Goal: Check status: Check status

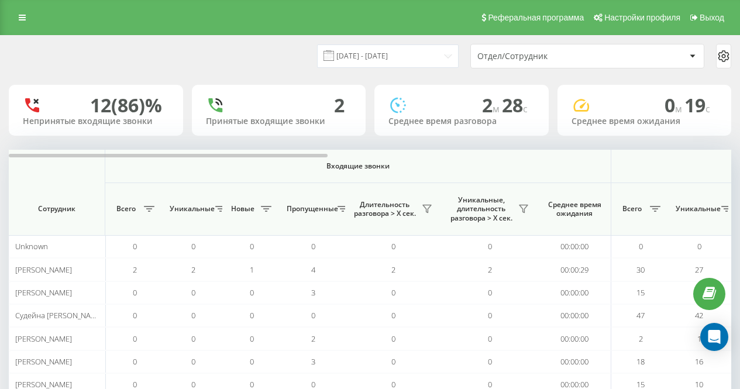
click at [269, 55] on div "[DATE] - [DATE] Отдел/Сотрудник" at bounding box center [370, 56] width 723 height 25
click at [271, 56] on div "[DATE] - [DATE] Отдел/Сотрудник" at bounding box center [370, 56] width 723 height 25
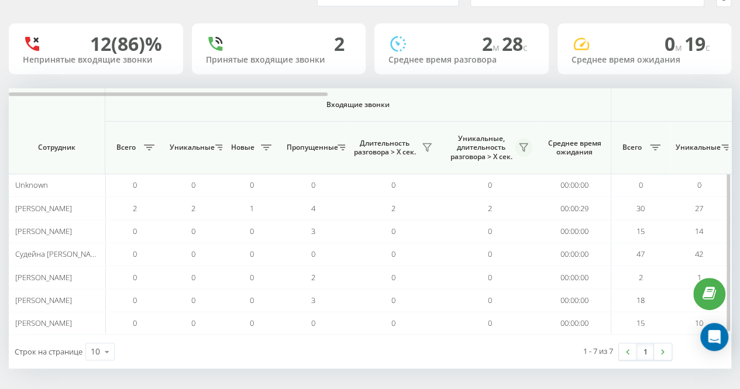
click at [522, 145] on icon at bounding box center [523, 147] width 9 height 9
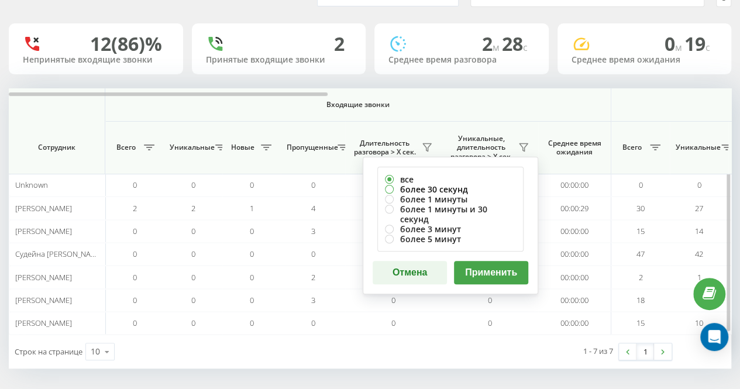
click at [472, 188] on label "более 30 секунд" at bounding box center [450, 189] width 131 height 10
radio input "true"
click at [486, 265] on button "Применить" at bounding box center [491, 272] width 74 height 23
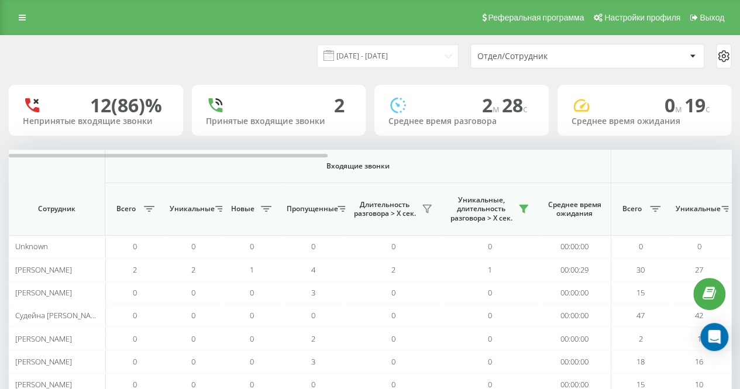
click at [275, 67] on div "[DATE] - [DATE] Отдел/Сотрудник" at bounding box center [370, 56] width 723 height 25
click at [229, 53] on div "[DATE] - [DATE] Отдел/Сотрудник" at bounding box center [370, 56] width 723 height 25
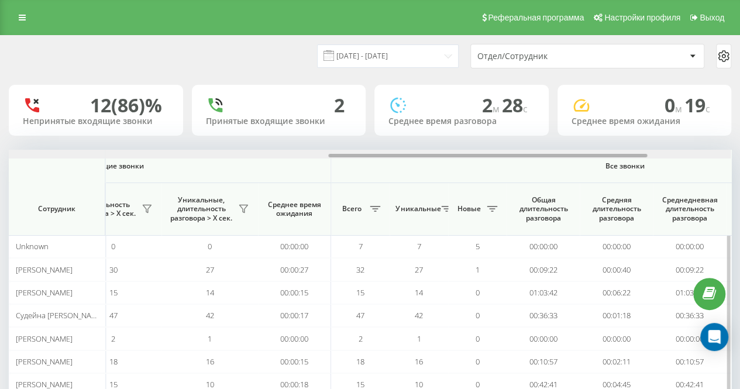
drag, startPoint x: 295, startPoint y: 153, endPoint x: 335, endPoint y: 154, distance: 40.4
click at [335, 154] on div at bounding box center [370, 154] width 722 height 9
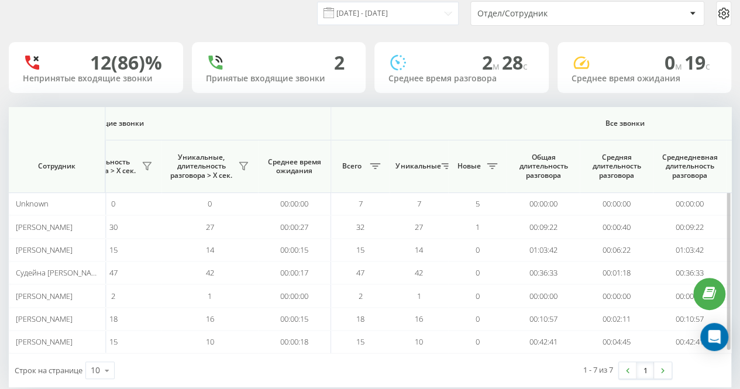
scroll to position [61, 0]
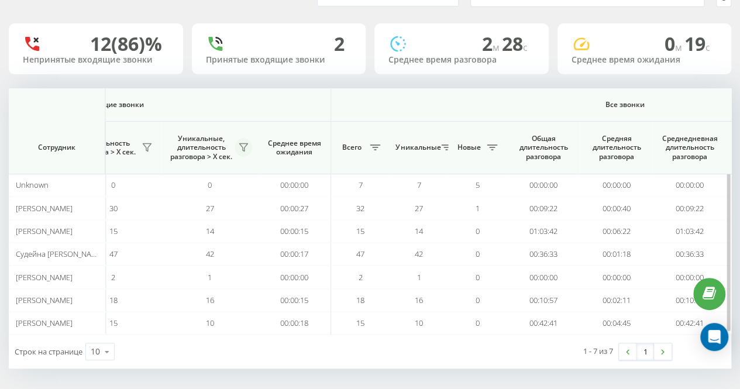
click at [246, 149] on icon at bounding box center [243, 147] width 9 height 9
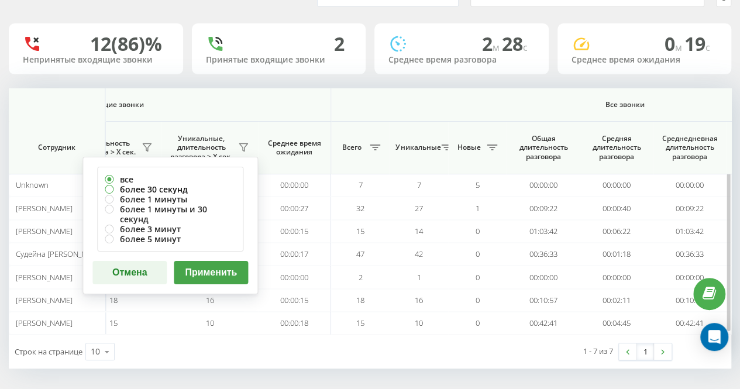
click at [211, 187] on label "более 30 секунд" at bounding box center [170, 189] width 131 height 10
radio input "true"
click at [224, 261] on button "Применить" at bounding box center [211, 272] width 74 height 23
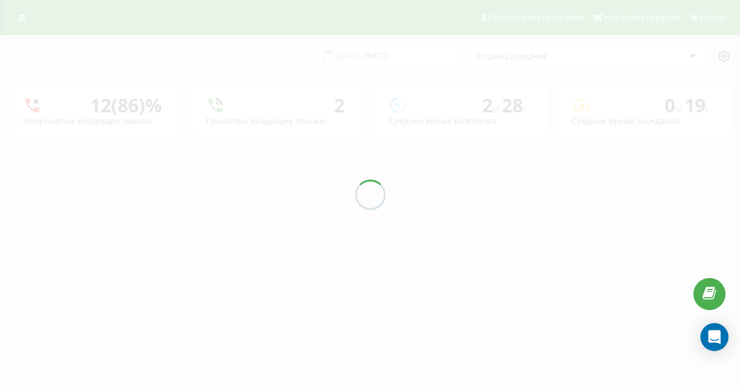
scroll to position [0, 0]
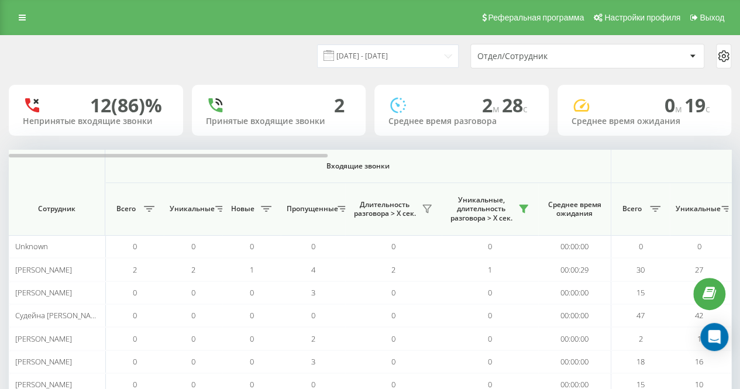
click at [273, 68] on div "[DATE] - [DATE] Отдел/Сотрудник" at bounding box center [370, 56] width 739 height 41
click at [284, 142] on div "[DATE] - [DATE] Отдел/Сотрудник 12 (86)% Непринятые входящие звонки 2 Принятые …" at bounding box center [370, 233] width 723 height 394
click at [298, 78] on div "[DATE] - [DATE] Отдел/Сотрудник 12 (86)% Непринятые входящие звонки 2 Принятые …" at bounding box center [370, 233] width 723 height 394
click at [293, 146] on div "[DATE] - [DATE] Отдел/Сотрудник 12 (86)% Непринятые входящие звонки 2 Принятые …" at bounding box center [370, 233] width 723 height 394
click at [305, 140] on div "[DATE] - [DATE] Отдел/Сотрудник 12 (86)% Непринятые входящие звонки 2 Принятые …" at bounding box center [370, 233] width 723 height 394
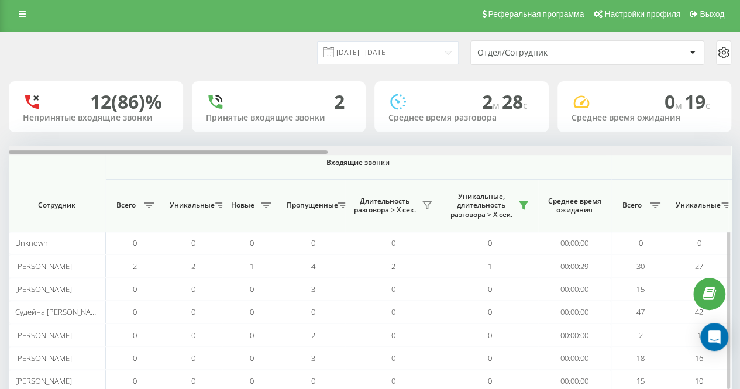
scroll to position [61, 0]
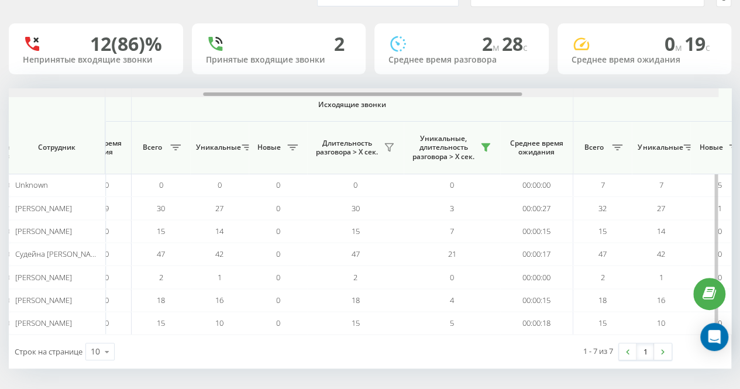
drag, startPoint x: 303, startPoint y: 94, endPoint x: 517, endPoint y: 99, distance: 213.6
click at [517, 99] on div "Входящие звонки Исходящие звонки Все звонки Сотрудник Всего Уникальные Новые Пр…" at bounding box center [370, 211] width 723 height 246
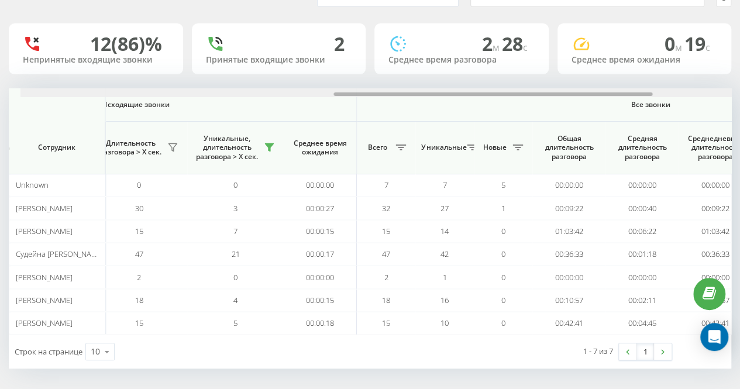
scroll to position [0, 708]
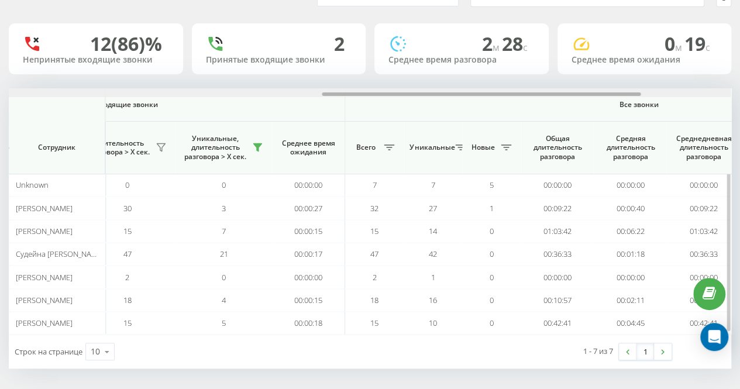
drag, startPoint x: 500, startPoint y: 93, endPoint x: 600, endPoint y: 92, distance: 100.1
click at [600, 92] on div at bounding box center [481, 94] width 319 height 4
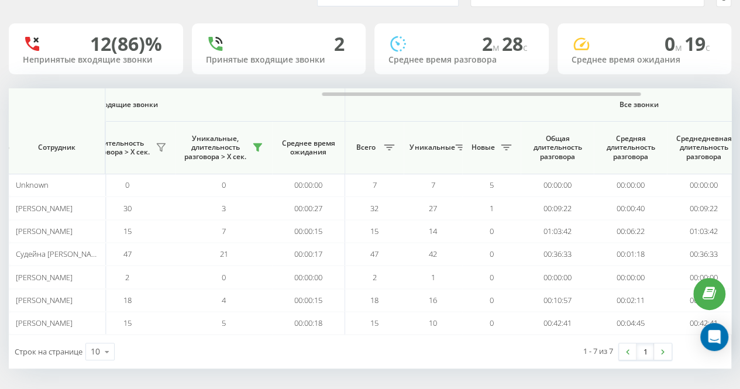
drag, startPoint x: 510, startPoint y: 358, endPoint x: 481, endPoint y: 359, distance: 29.3
click at [510, 358] on div "1 - 7 из 7 1" at bounding box center [545, 352] width 271 height 34
click at [259, 351] on div "Строк на странице 10 10 25 50 100" at bounding box center [190, 352] width 362 height 34
click at [190, 15] on div "[DATE] - [DATE] Отдел/Сотрудник 12 (86)% Непринятые входящие звонки 2 Принятые …" at bounding box center [370, 171] width 723 height 394
drag, startPoint x: 215, startPoint y: 12, endPoint x: 234, endPoint y: 12, distance: 18.7
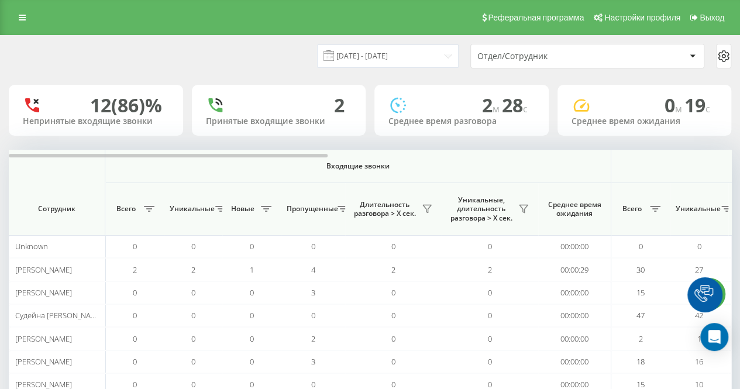
click at [297, 59] on div "[DATE] - [DATE] Отдел/Сотрудник" at bounding box center [370, 56] width 723 height 25
click at [315, 57] on div "[DATE] - [DATE]" at bounding box center [373, 55] width 171 height 23
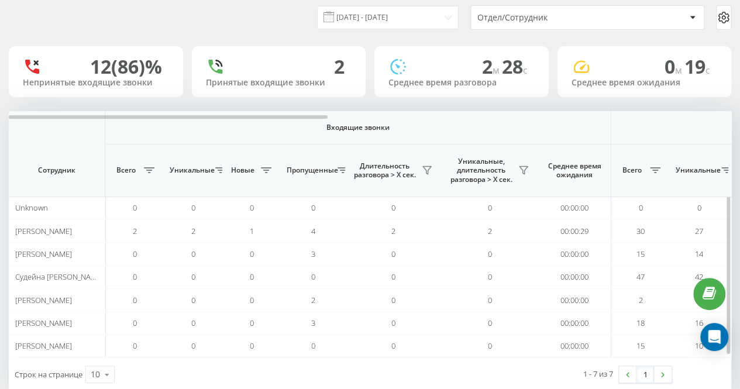
scroll to position [61, 0]
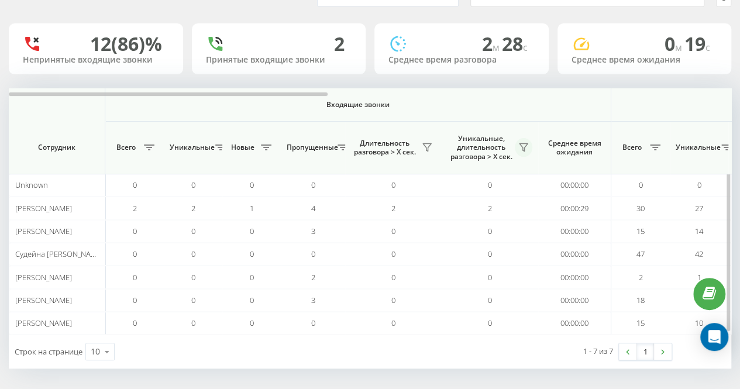
click at [523, 148] on icon at bounding box center [524, 148] width 8 height 8
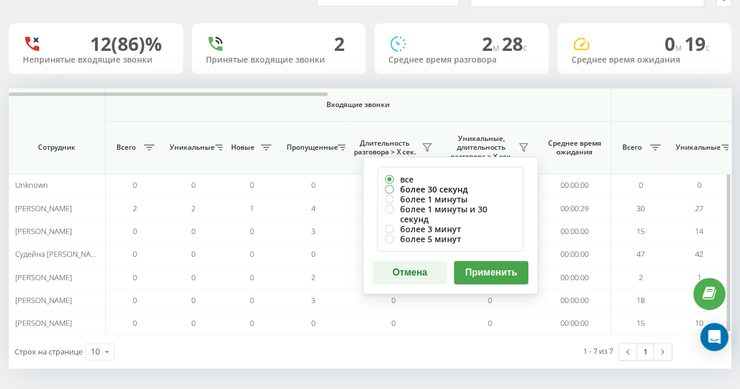
click at [472, 190] on label "более 30 секунд" at bounding box center [450, 189] width 131 height 10
radio input "true"
click at [496, 261] on button "Применить" at bounding box center [491, 272] width 74 height 23
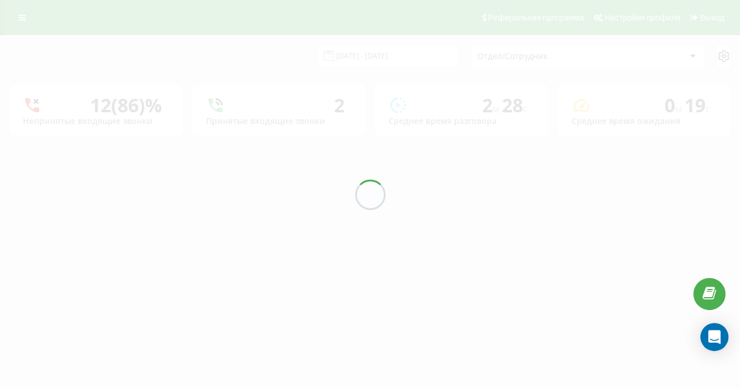
scroll to position [0, 0]
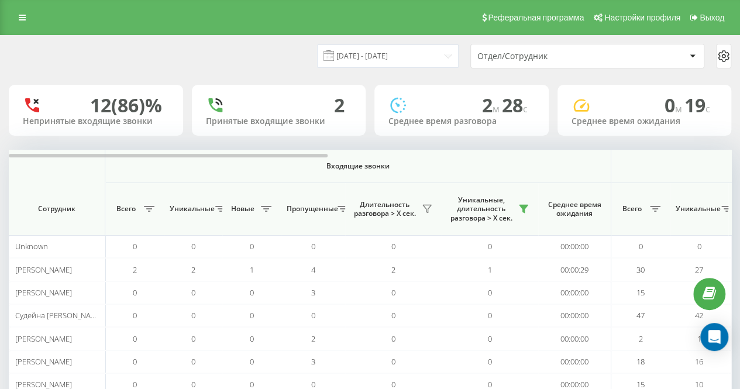
click at [293, 74] on div "[DATE] - [DATE] Отдел/Сотрудник" at bounding box center [370, 56] width 739 height 41
click at [294, 66] on div "[DATE] - [DATE] Отдел/Сотрудник" at bounding box center [370, 56] width 723 height 25
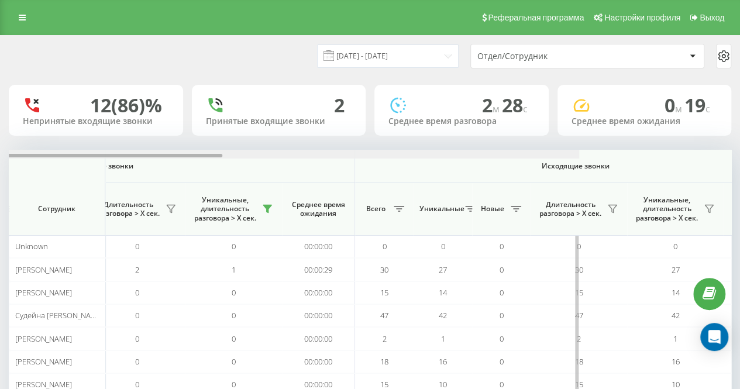
scroll to position [0, 267]
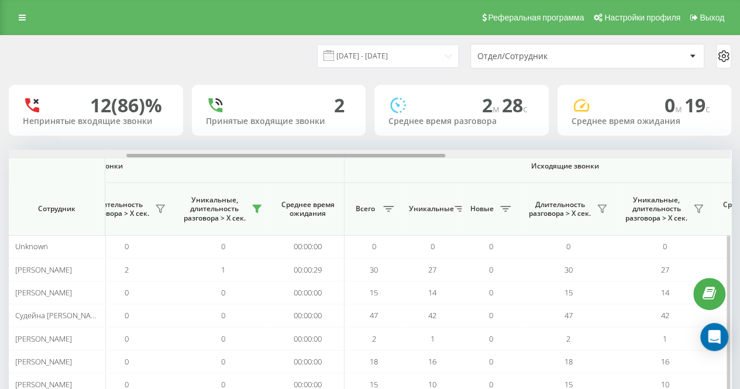
drag, startPoint x: 297, startPoint y: 156, endPoint x: 411, endPoint y: 153, distance: 113.6
click at [411, 153] on div at bounding box center [370, 154] width 722 height 9
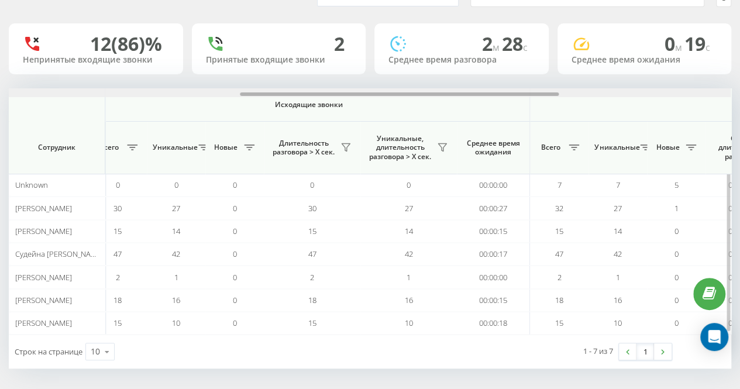
scroll to position [0, 600]
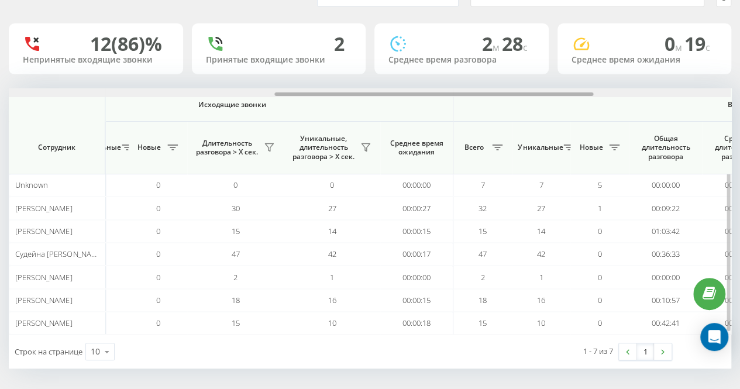
drag, startPoint x: 152, startPoint y: 92, endPoint x: 300, endPoint y: 93, distance: 147.5
click at [300, 93] on div at bounding box center [433, 94] width 319 height 4
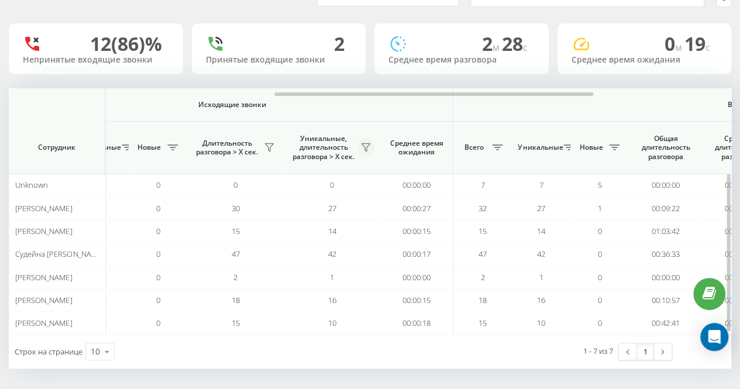
click at [369, 146] on icon at bounding box center [365, 147] width 9 height 9
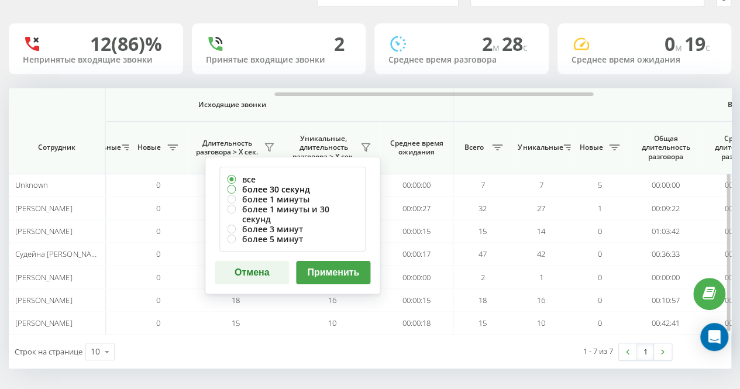
click at [328, 184] on label "более 30 секунд" at bounding box center [292, 189] width 131 height 10
radio input "true"
click at [343, 266] on button "Применить" at bounding box center [333, 272] width 74 height 23
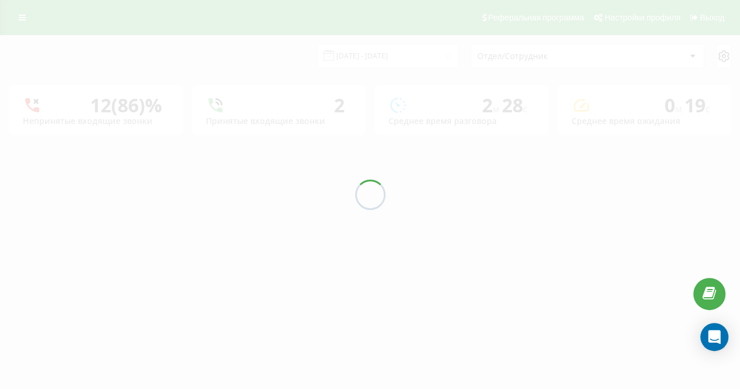
click at [268, 70] on div "[DATE] - [DATE] Отдел/Сотрудник" at bounding box center [370, 56] width 739 height 41
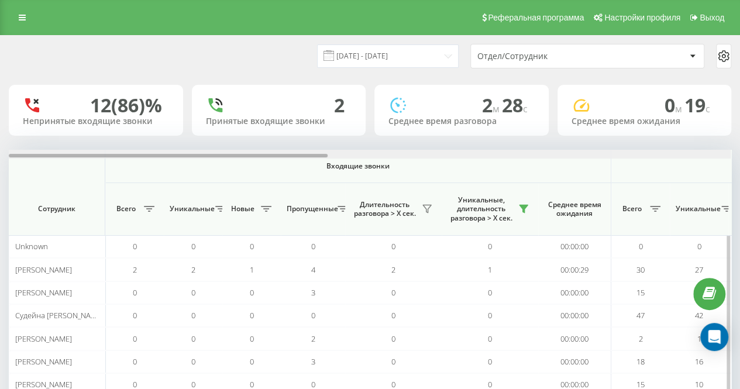
scroll to position [0, 722]
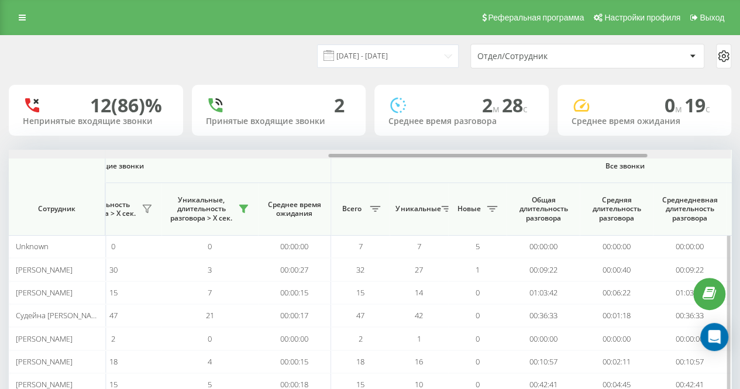
drag, startPoint x: 304, startPoint y: 154, endPoint x: 321, endPoint y: 154, distance: 17.0
click at [321, 154] on div at bounding box center [370, 154] width 722 height 9
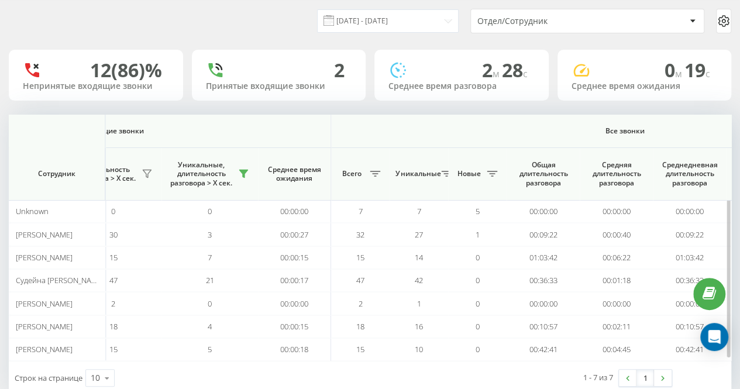
scroll to position [61, 0]
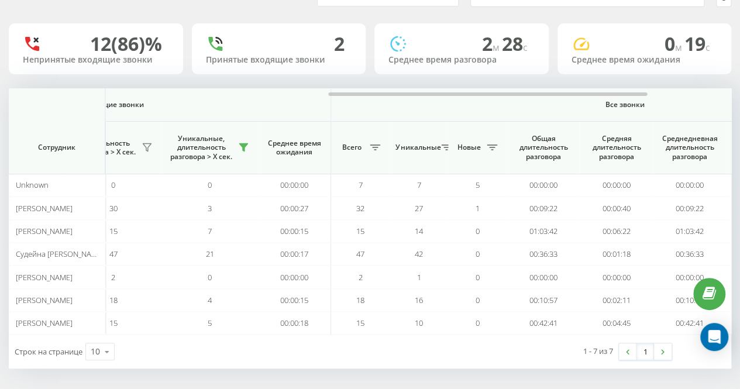
click at [314, 353] on div "Строк на странице 10 10 25 50 100" at bounding box center [190, 352] width 362 height 34
click at [343, 78] on div "[DATE] - [DATE] Отдел/Сотрудник 12 (86)% Непринятые входящие звонки 2 Принятые …" at bounding box center [370, 171] width 723 height 394
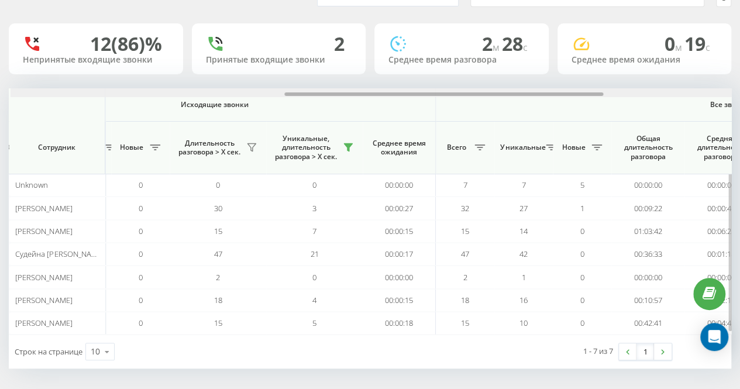
scroll to position [0, 619]
drag, startPoint x: 364, startPoint y: 93, endPoint x: 318, endPoint y: 91, distance: 45.7
click at [318, 91] on div at bounding box center [370, 92] width 722 height 9
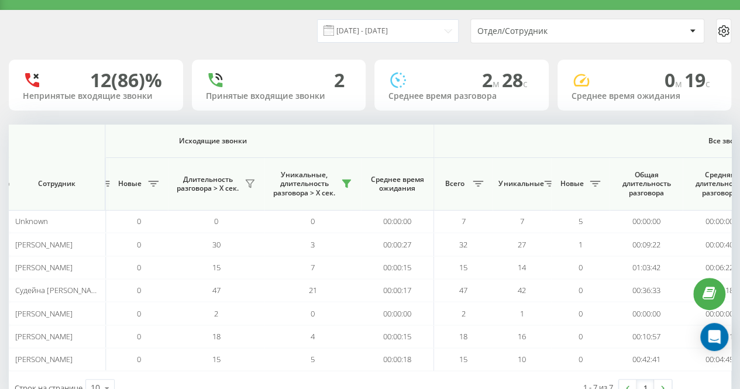
scroll to position [0, 0]
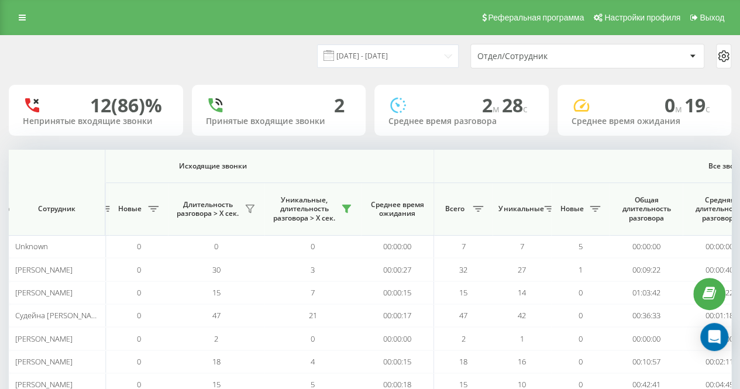
click at [268, 46] on div "[DATE] - [DATE] Отдел/Сотрудник" at bounding box center [370, 56] width 723 height 25
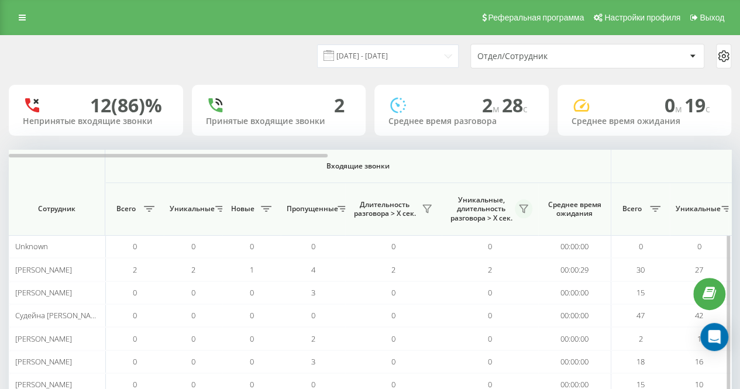
click at [518, 214] on button at bounding box center [524, 209] width 18 height 19
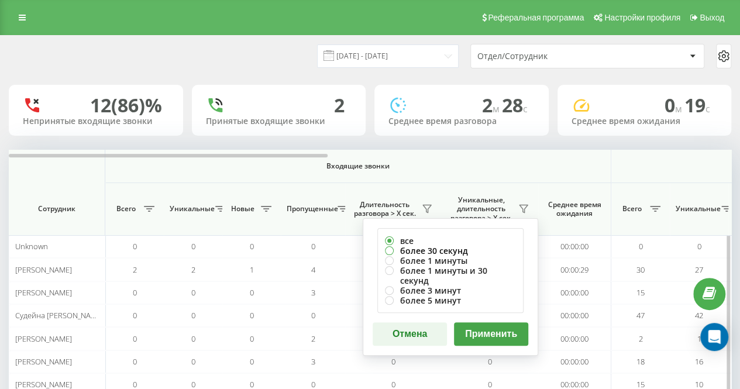
click at [465, 246] on label "более 30 секунд" at bounding box center [450, 251] width 131 height 10
radio input "true"
click at [493, 331] on button "Применить" at bounding box center [491, 333] width 74 height 23
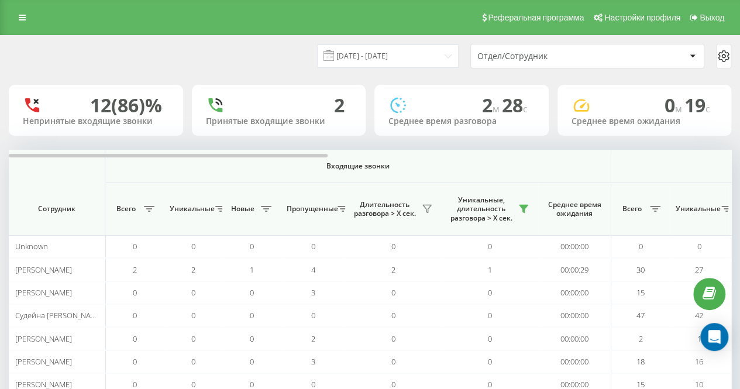
click at [256, 70] on div "19.09.2025 - 19.09.2025 Отдел/Сотрудник" at bounding box center [370, 56] width 739 height 41
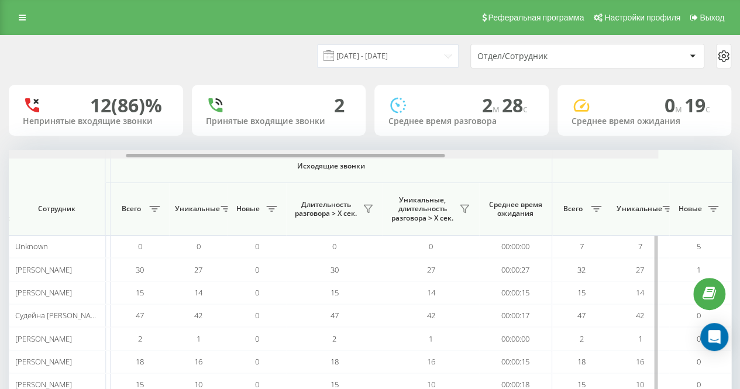
scroll to position [0, 592]
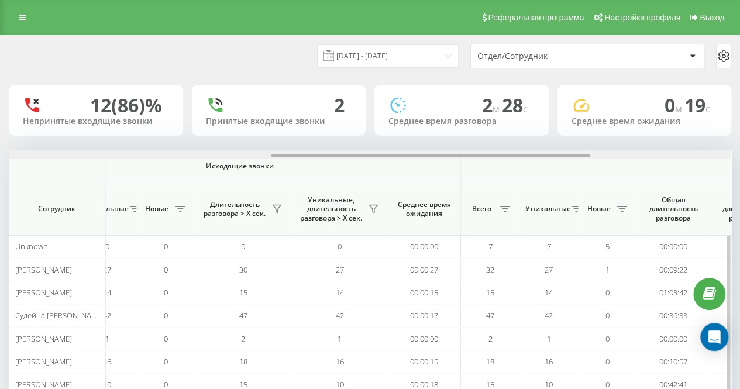
drag, startPoint x: 291, startPoint y: 156, endPoint x: 543, endPoint y: 170, distance: 252.0
click at [543, 170] on div "Входящие звонки Исходящие звонки Все звонки Сотрудник Всего Уникальные Новые Пр…" at bounding box center [370, 273] width 723 height 246
click at [372, 212] on icon at bounding box center [373, 208] width 9 height 9
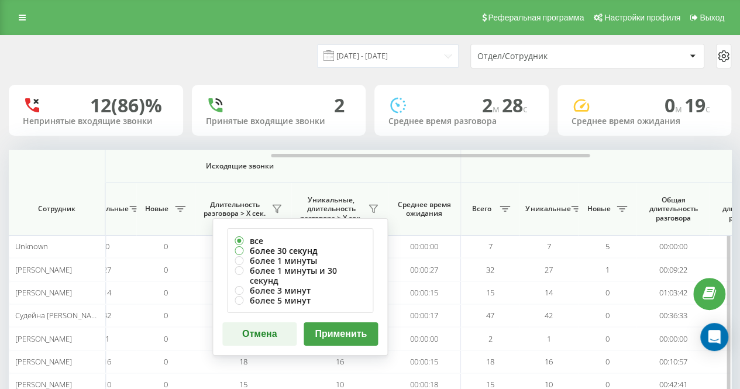
click at [341, 246] on label "более 30 секунд" at bounding box center [300, 251] width 131 height 10
radio input "true"
click at [350, 322] on button "Применить" at bounding box center [341, 333] width 74 height 23
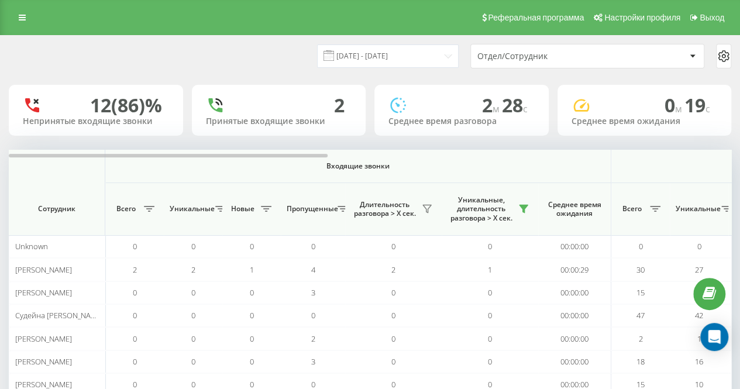
click at [303, 73] on div "[DATE] - [DATE] Отдел/Сотрудник" at bounding box center [370, 56] width 739 height 41
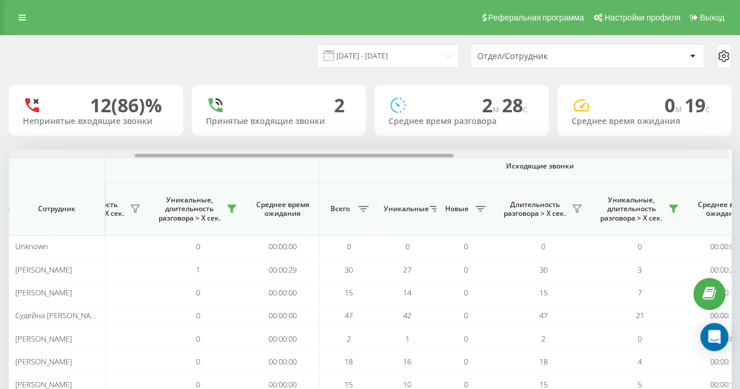
scroll to position [0, 298]
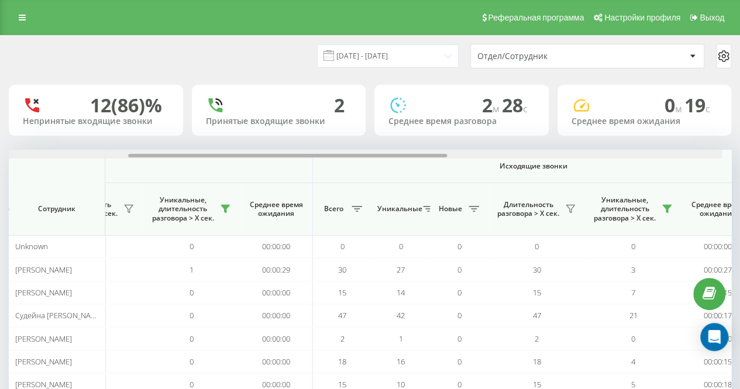
drag, startPoint x: 301, startPoint y: 156, endPoint x: 434, endPoint y: 147, distance: 132.6
click at [434, 147] on div "[DATE] - [DATE] Отдел/Сотрудник 12 (86)% Непринятые входящие звонки 2 Принятые …" at bounding box center [370, 233] width 723 height 394
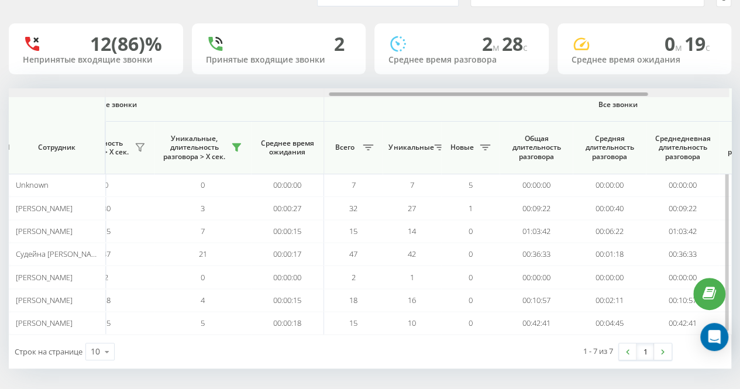
scroll to position [0, 743]
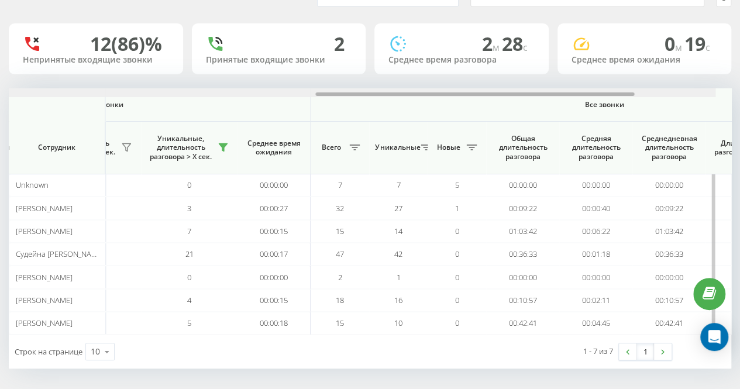
drag, startPoint x: 150, startPoint y: 95, endPoint x: 346, endPoint y: 92, distance: 196.6
click at [346, 92] on div at bounding box center [355, 92] width 722 height 9
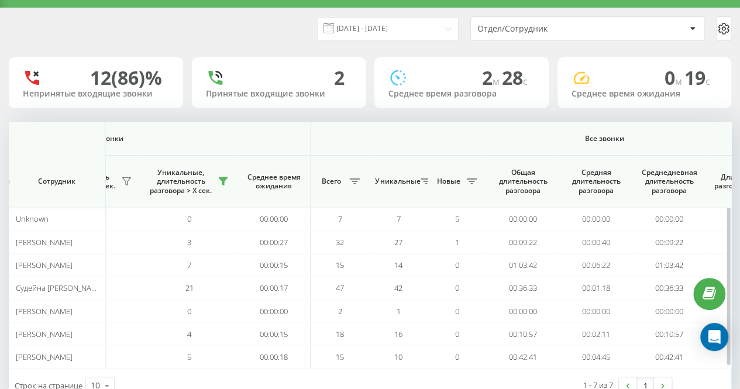
scroll to position [0, 0]
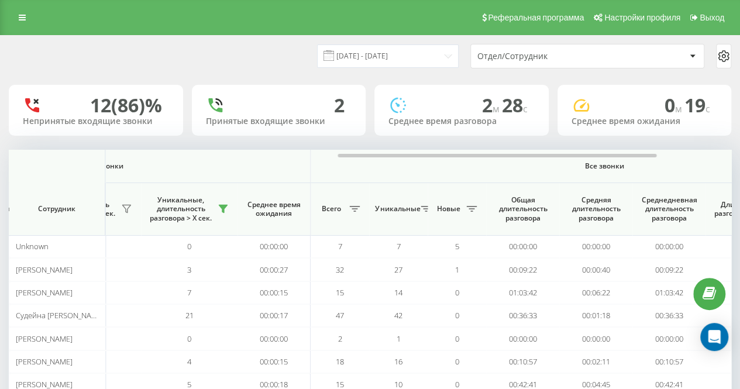
click at [382, 71] on div "[DATE] - [DATE] Отдел/Сотрудник" at bounding box center [370, 56] width 739 height 41
click at [412, 40] on div "[DATE] - [DATE] Отдел/Сотрудник" at bounding box center [370, 56] width 739 height 41
click at [407, 51] on input "[DATE] - [DATE]" at bounding box center [388, 55] width 142 height 23
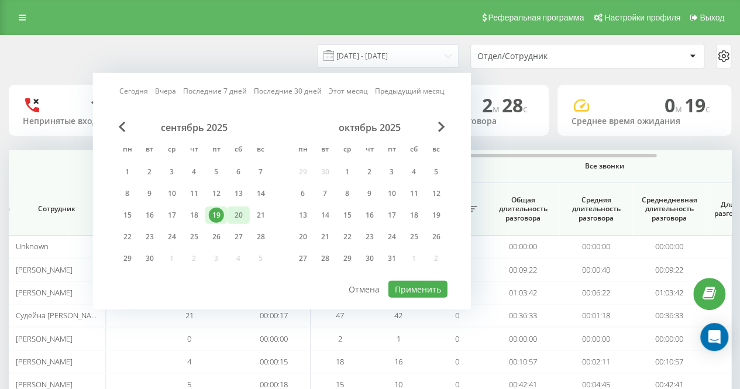
click at [233, 218] on div "20" at bounding box center [238, 215] width 15 height 15
click at [405, 287] on button "Применить" at bounding box center [418, 289] width 59 height 17
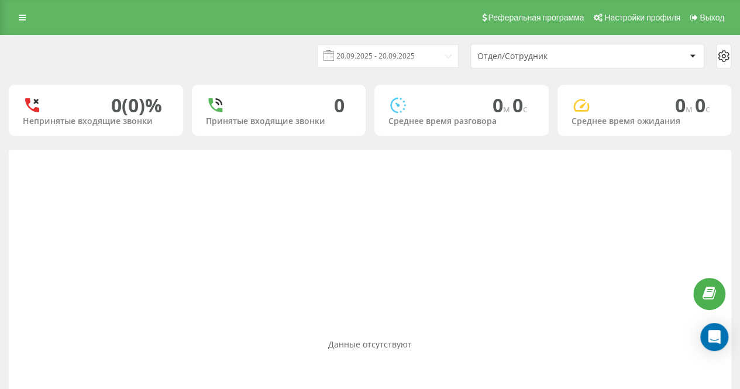
click at [294, 74] on div "[DATE] - [DATE] Отдел/Сотрудник" at bounding box center [370, 56] width 739 height 41
click at [311, 50] on div "[DATE] - [DATE]" at bounding box center [373, 55] width 171 height 23
